Goal: Book appointment/travel/reservation

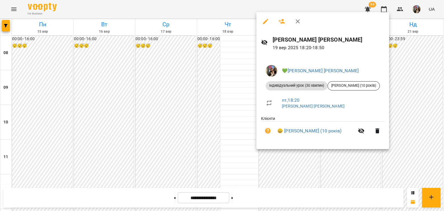
scroll to position [260, 0]
click at [290, 158] on div at bounding box center [222, 105] width 444 height 211
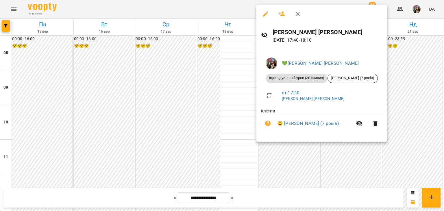
click at [303, 157] on div at bounding box center [222, 105] width 444 height 211
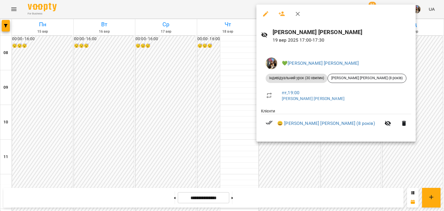
click at [302, 156] on div at bounding box center [222, 105] width 444 height 211
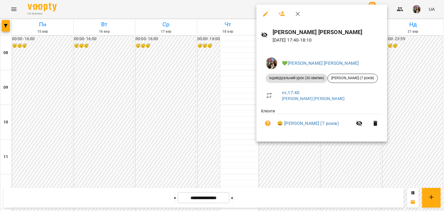
click at [292, 156] on div at bounding box center [222, 105] width 444 height 211
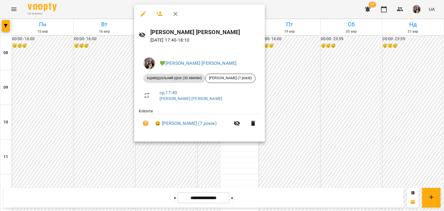
click at [349, 62] on div at bounding box center [222, 105] width 444 height 211
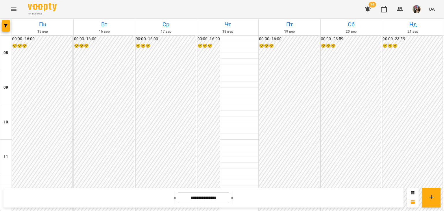
scroll to position [289, 0]
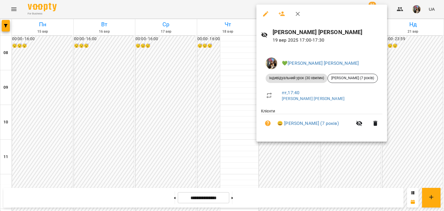
click at [421, 56] on div at bounding box center [222, 105] width 444 height 211
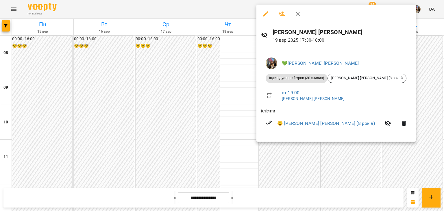
click at [417, 60] on div at bounding box center [222, 105] width 444 height 211
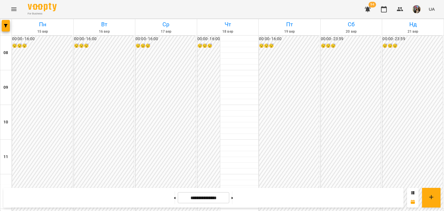
scroll to position [260, 0]
